Goal: Use online tool/utility

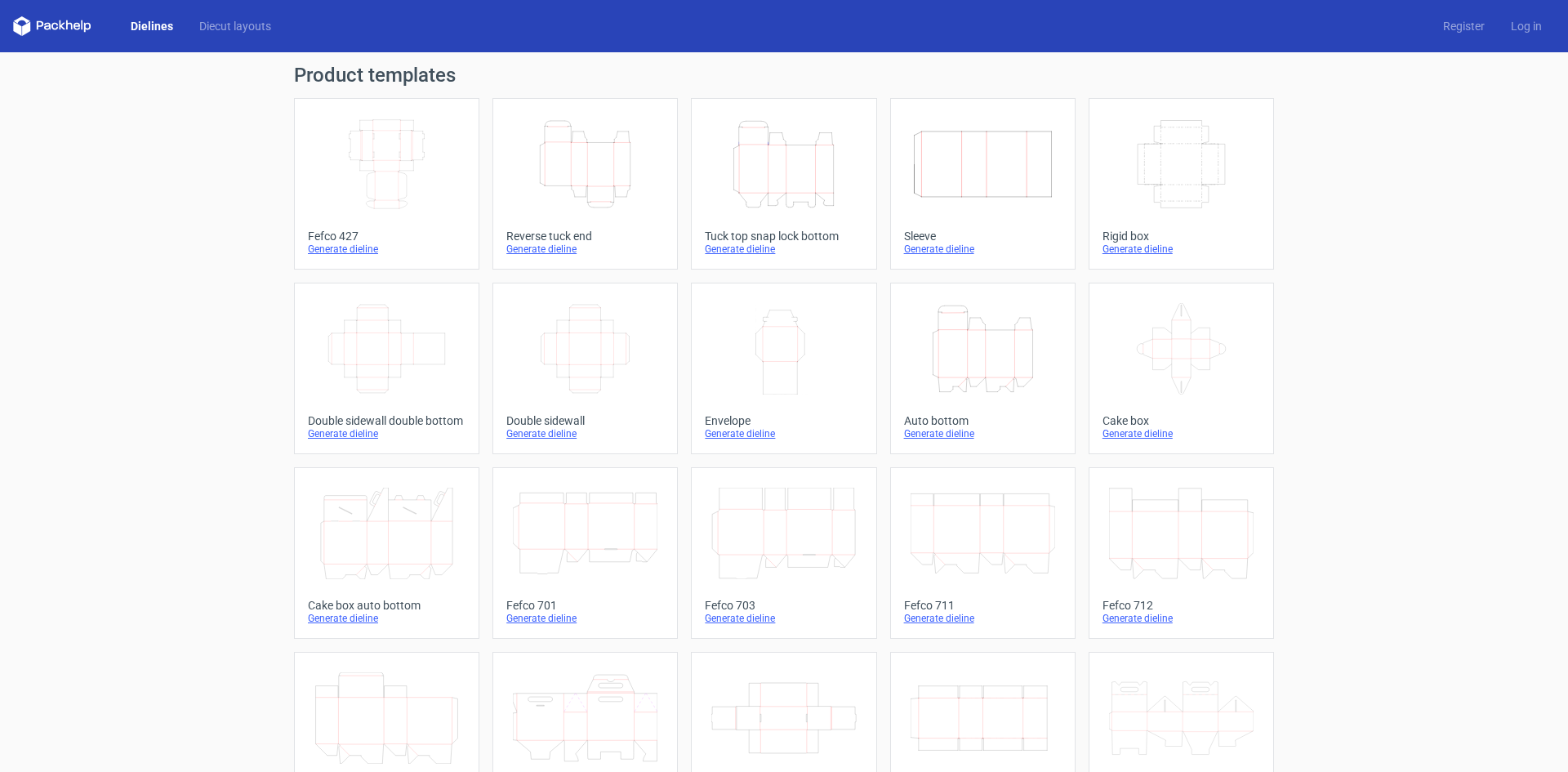
click at [354, 204] on icon "Width Depth Height" at bounding box center [387, 164] width 145 height 91
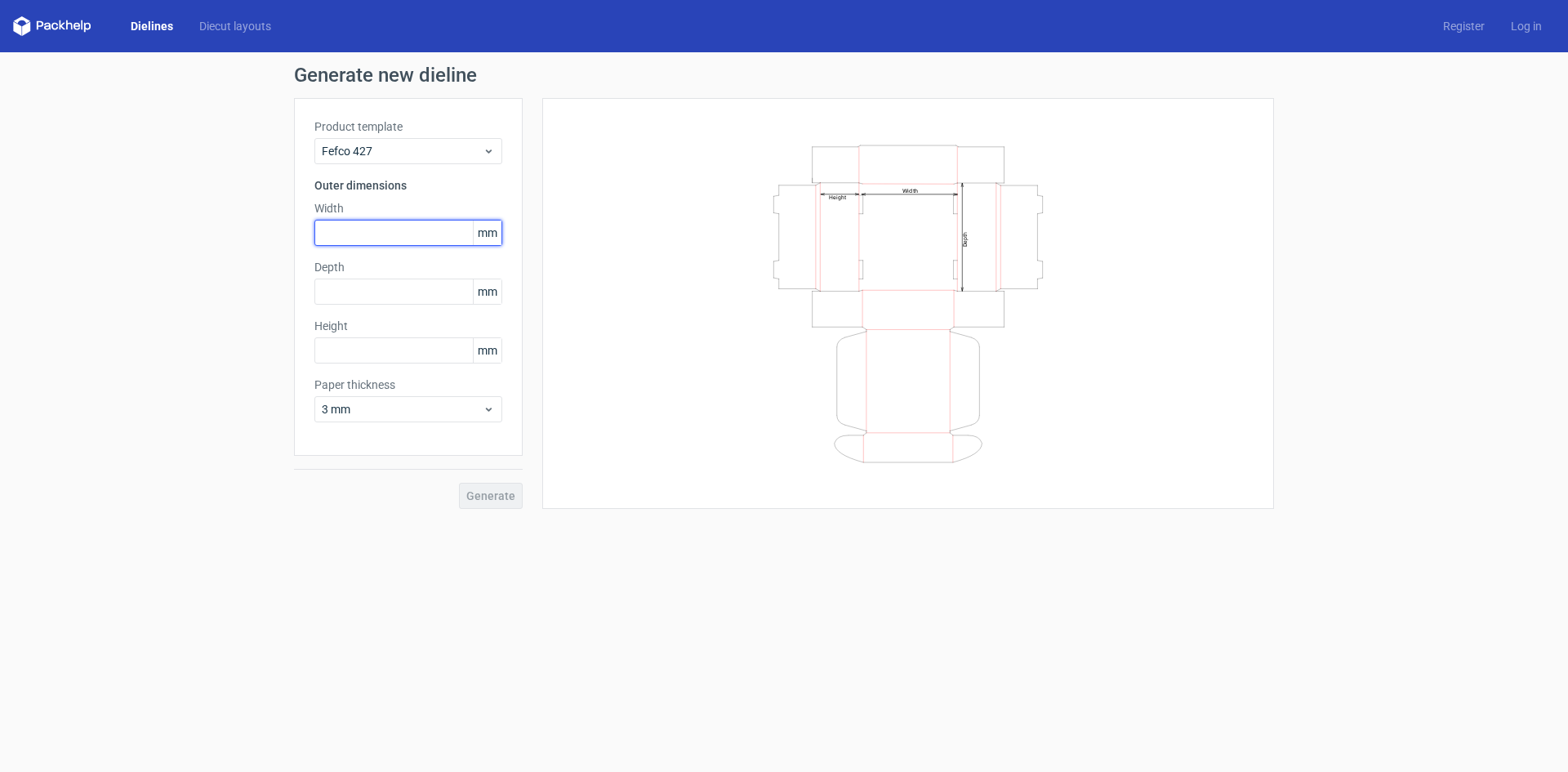
click at [377, 234] on input "text" at bounding box center [408, 233] width 187 height 26
type input "204"
click at [390, 287] on input "text" at bounding box center [408, 291] width 187 height 26
type input "1062"
click at [356, 358] on div "Height mm" at bounding box center [408, 341] width 187 height 46
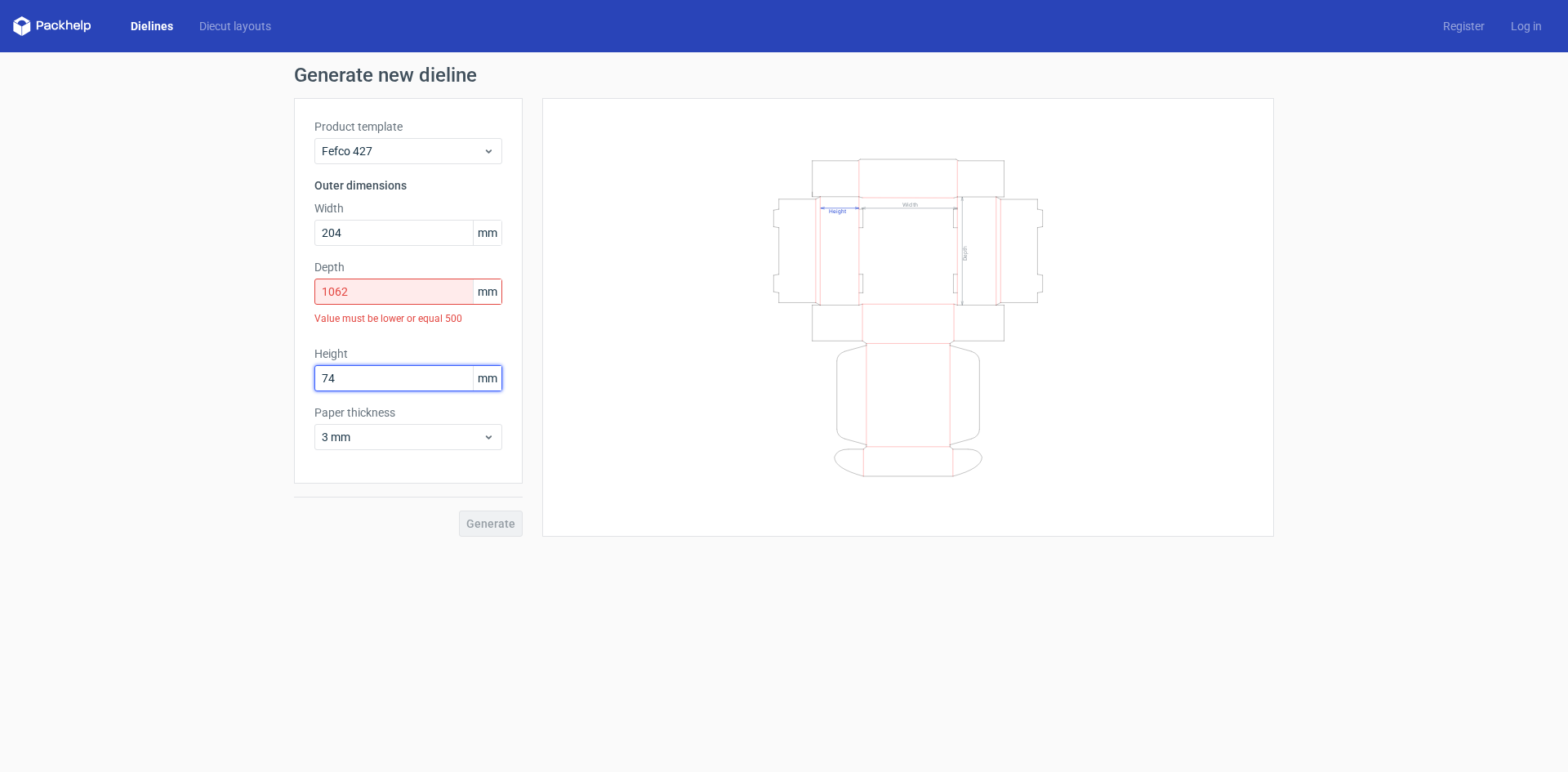
type input "74"
click at [352, 224] on input "204" at bounding box center [408, 233] width 187 height 26
type input "2"
type input "1062"
click at [376, 289] on div "Depth 1062 mm Value must be lower or equal 500" at bounding box center [408, 296] width 187 height 73
